Goal: Find specific page/section: Find specific page/section

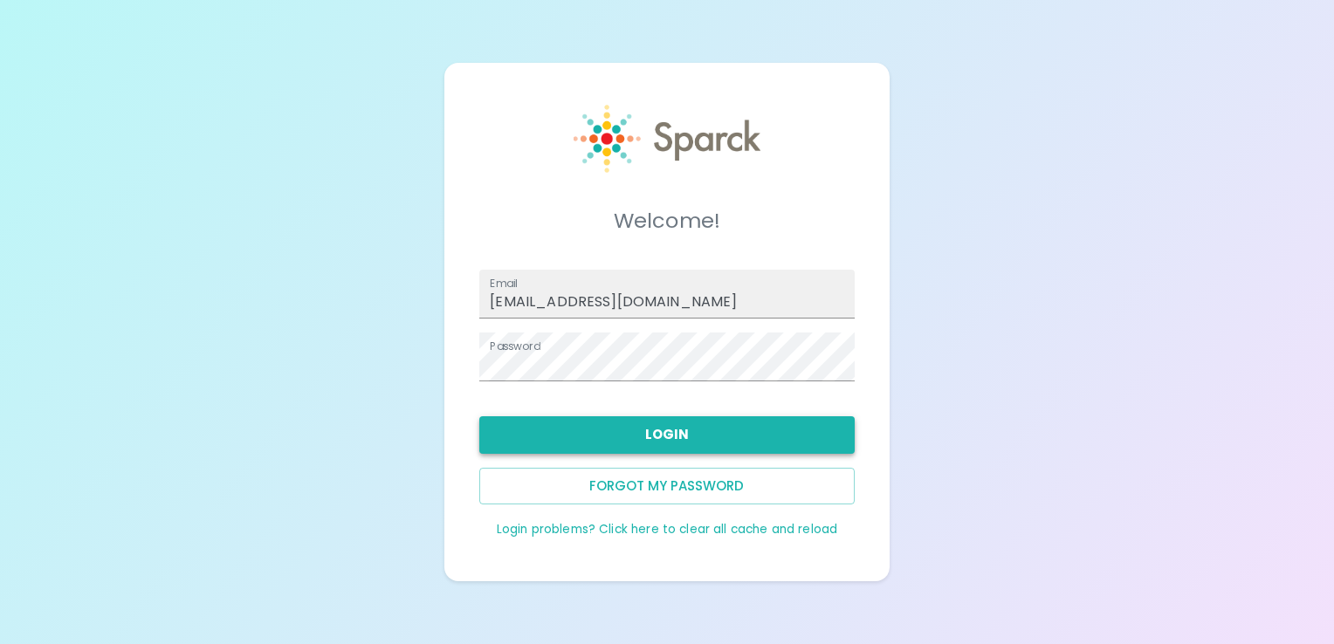
click at [740, 445] on button "Login" at bounding box center [666, 434] width 375 height 37
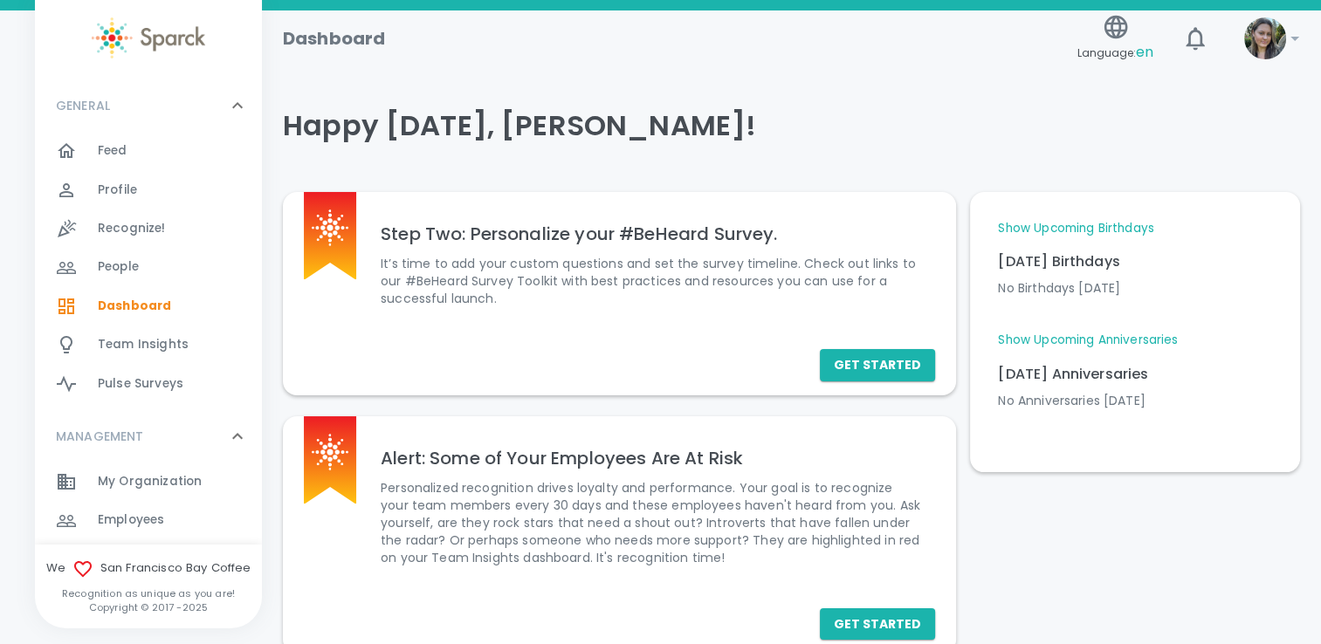
click at [140, 149] on div "Feed 0" at bounding box center [180, 151] width 164 height 24
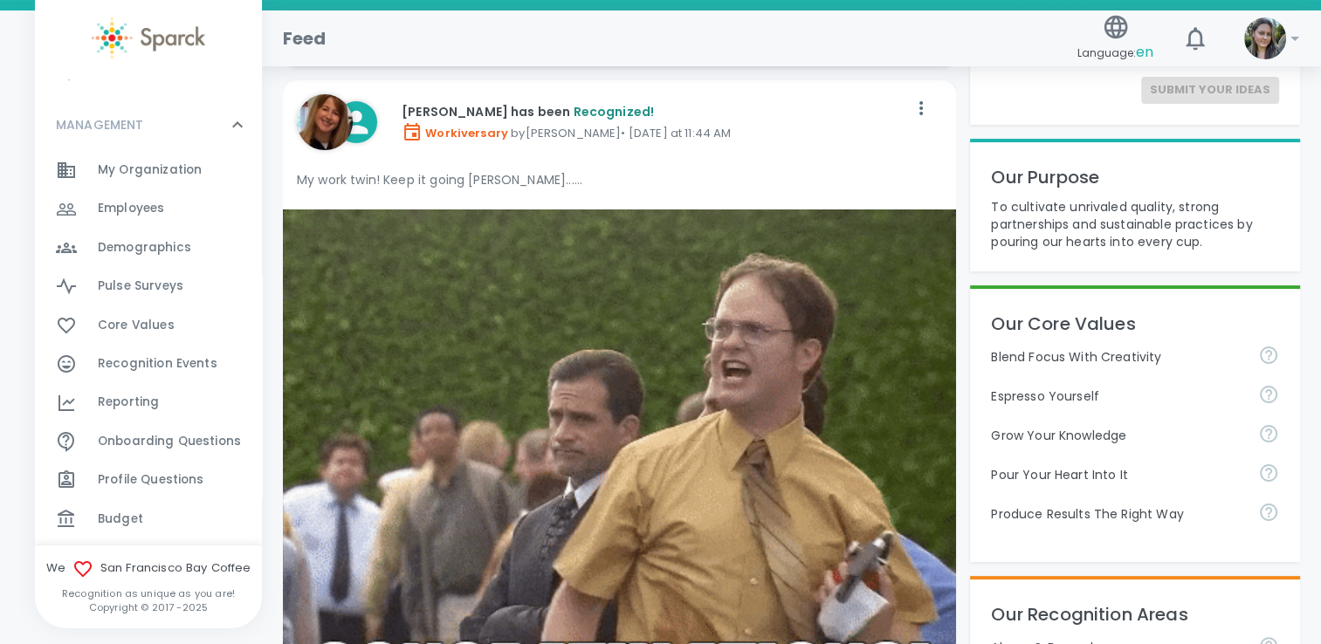
scroll to position [417, 0]
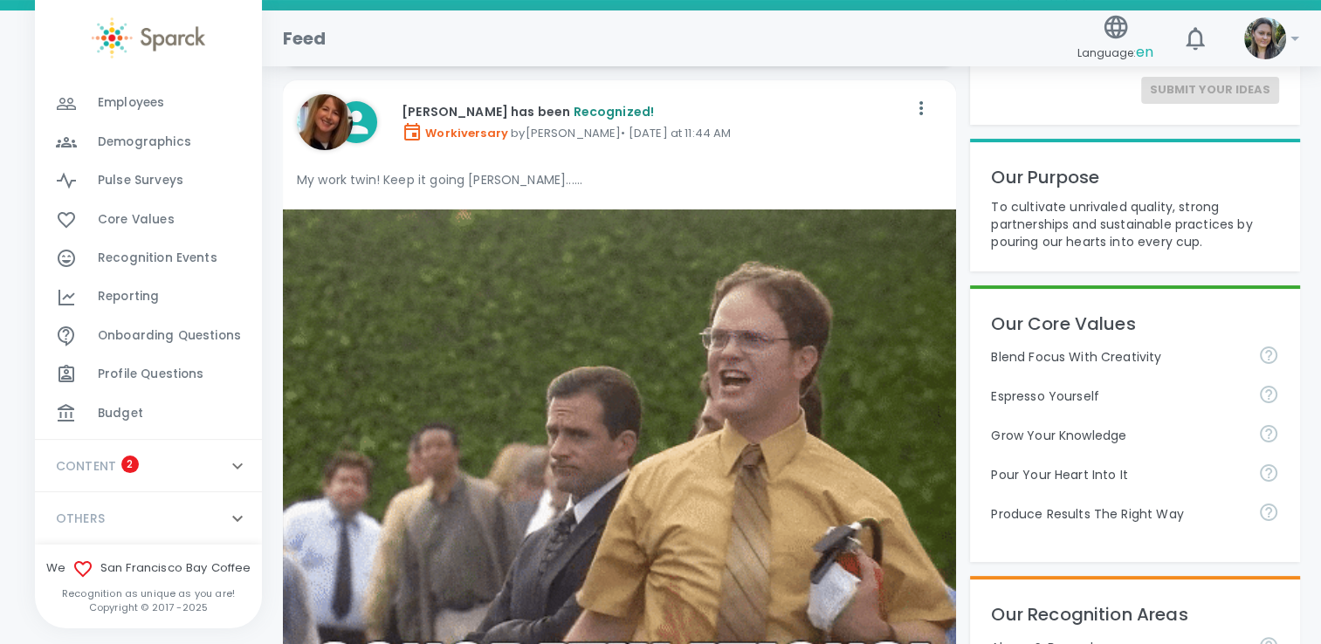
click at [119, 288] on span "Reporting" at bounding box center [128, 296] width 61 height 17
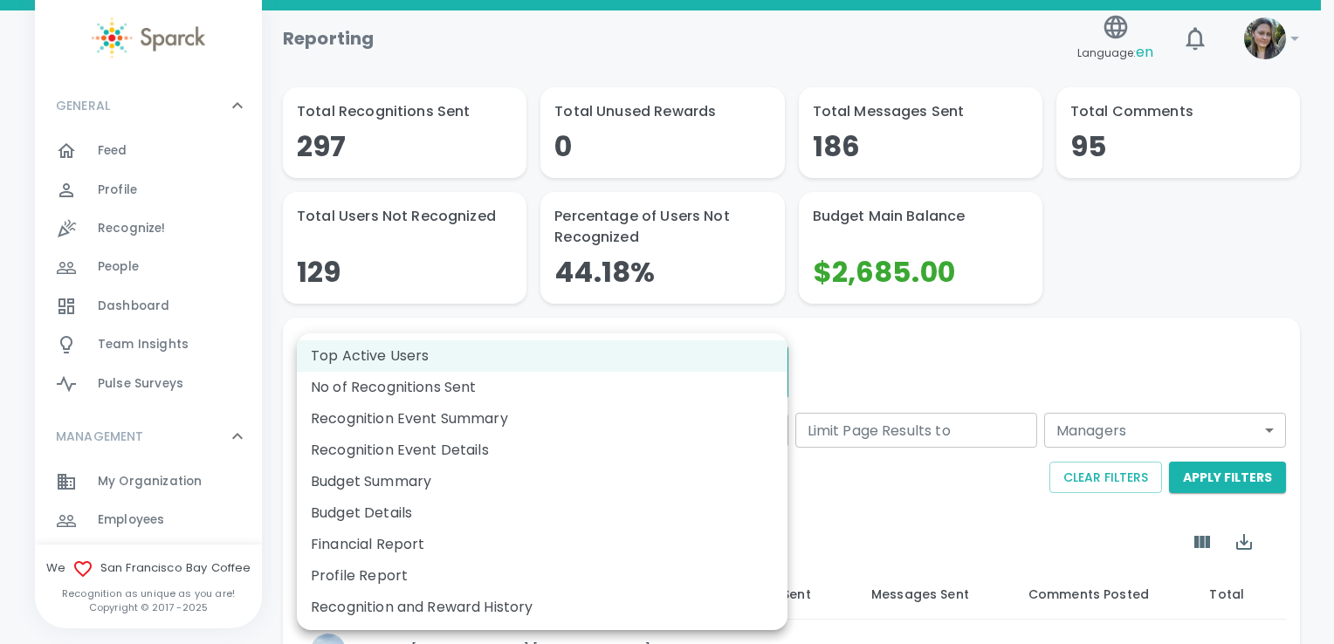
click at [462, 600] on li "Recognition and Reward History" at bounding box center [542, 607] width 491 height 31
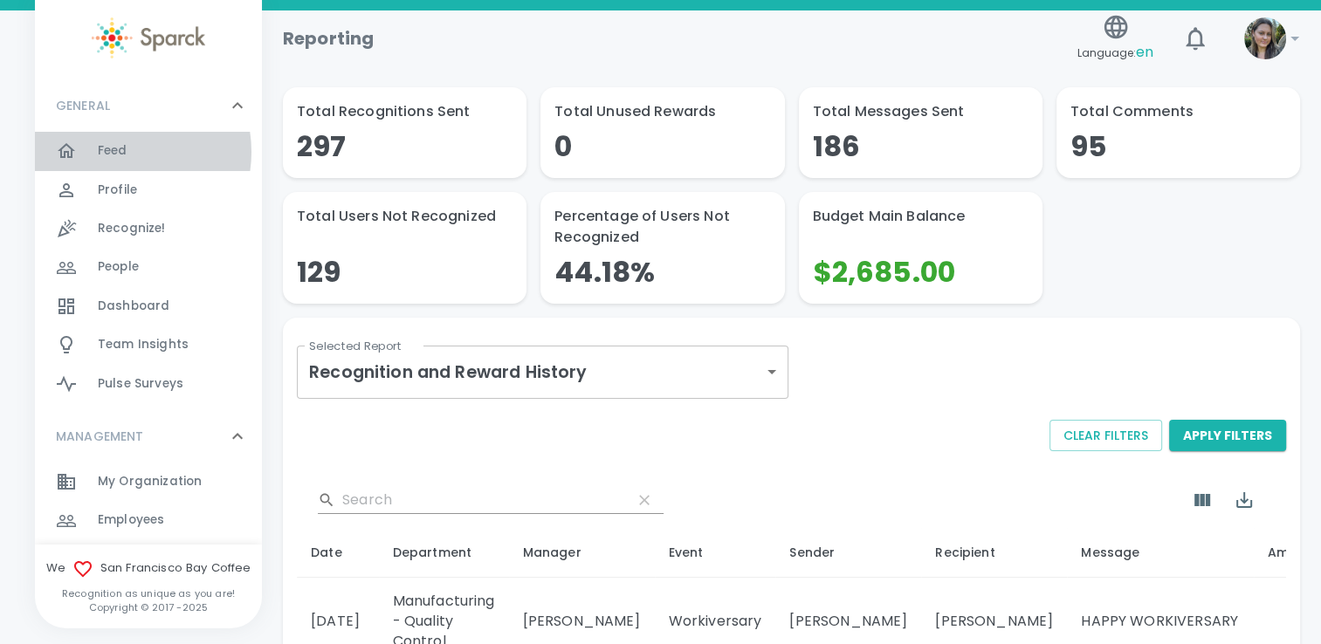
click at [119, 152] on span "Feed" at bounding box center [113, 150] width 30 height 17
